Goal: Find specific page/section: Find specific page/section

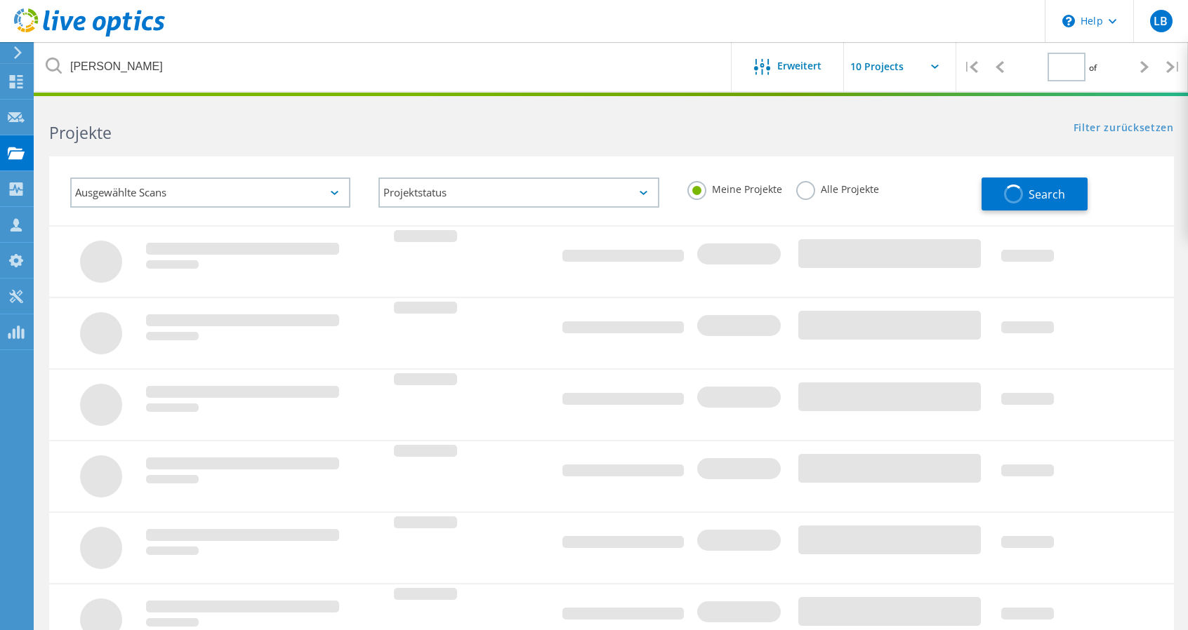
type input "1"
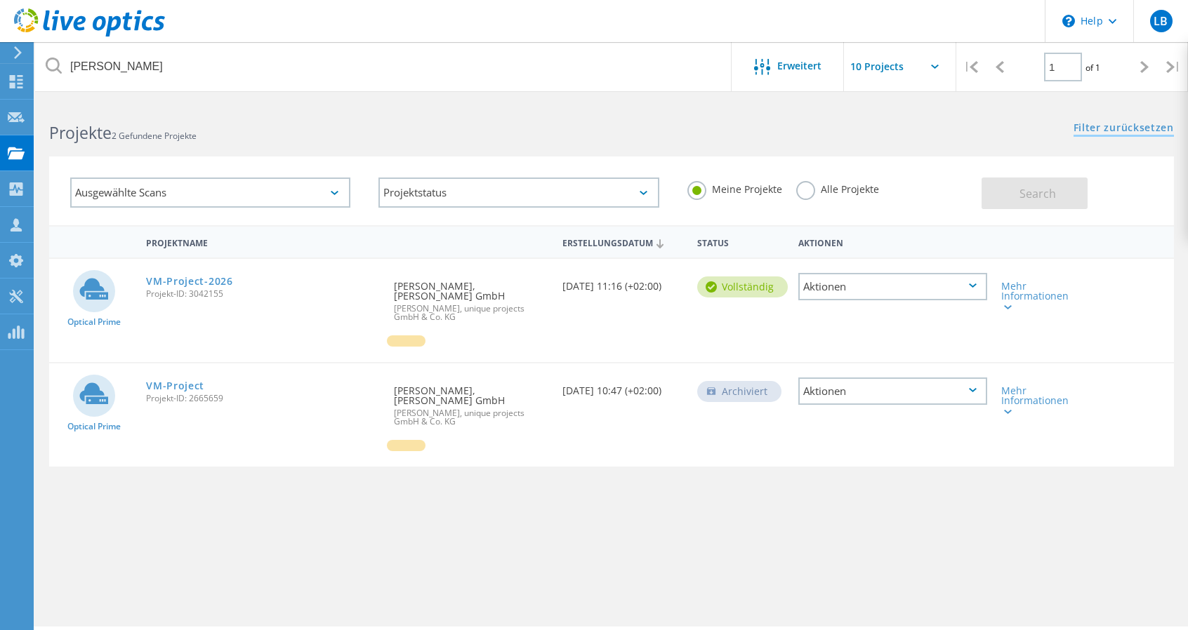
click at [1091, 124] on link "Filter zurücksetzen" at bounding box center [1123, 129] width 100 height 12
click at [1151, 127] on link "Filter zurücksetzen" at bounding box center [1123, 129] width 100 height 12
click at [1023, 203] on button "Search" at bounding box center [1034, 194] width 106 height 32
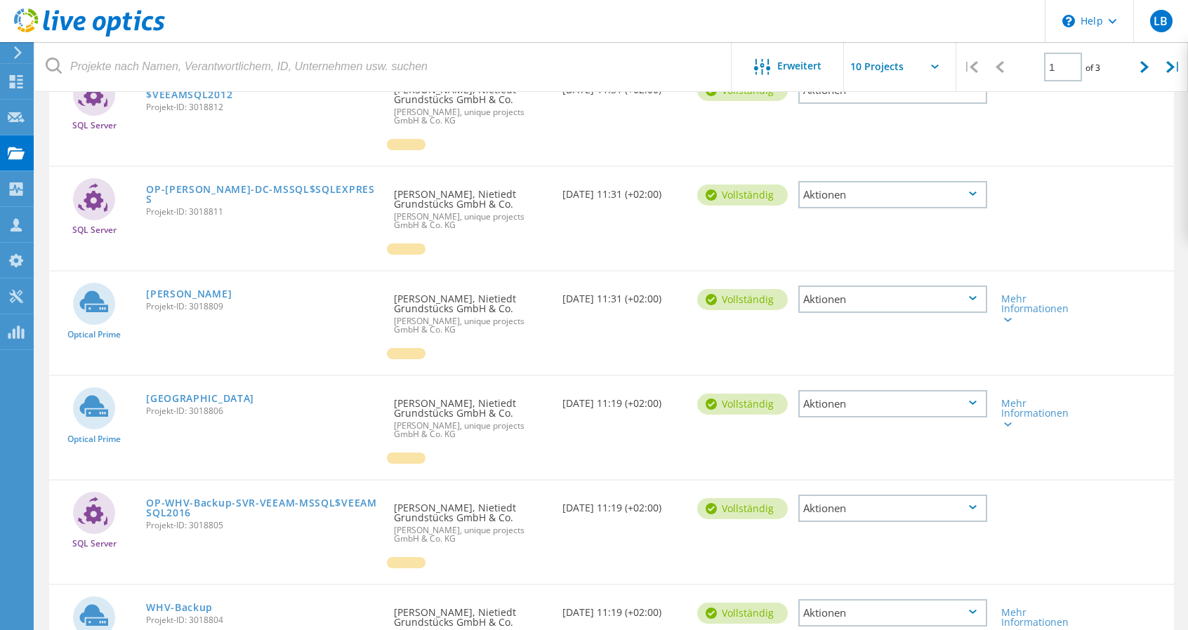
scroll to position [490, 0]
click at [171, 394] on link "[GEOGRAPHIC_DATA]" at bounding box center [200, 399] width 108 height 10
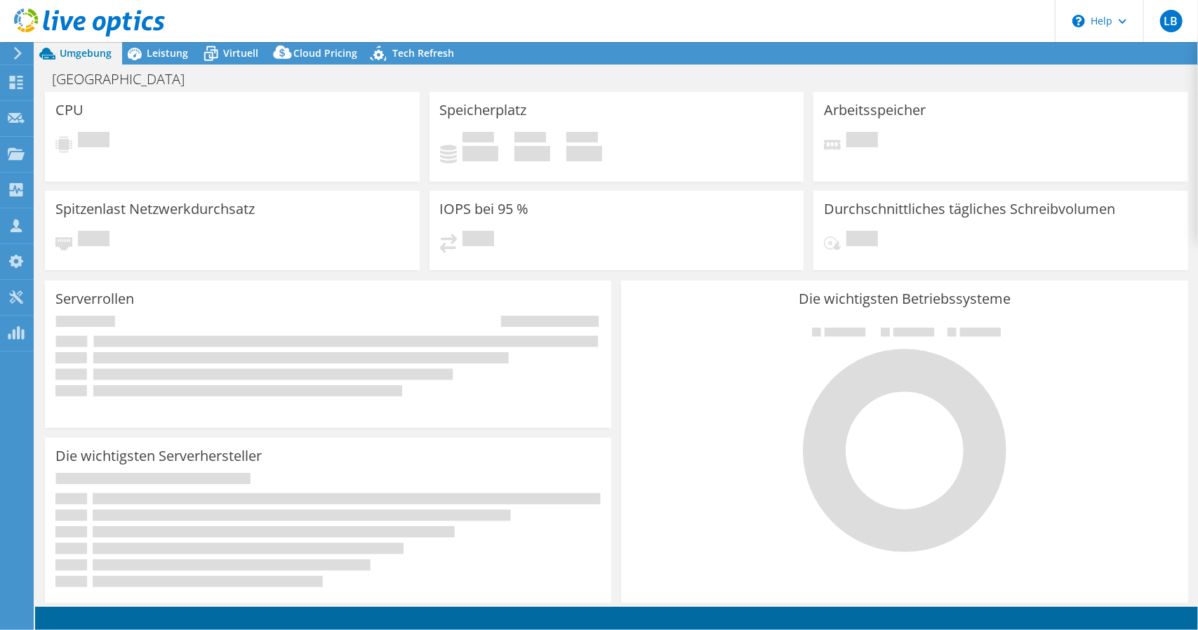
select select "USD"
